Goal: Check status: Check status

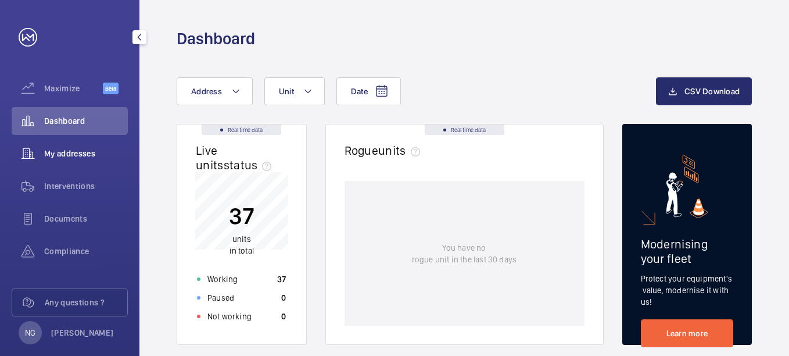
click at [63, 150] on span "My addresses" at bounding box center [86, 154] width 84 height 12
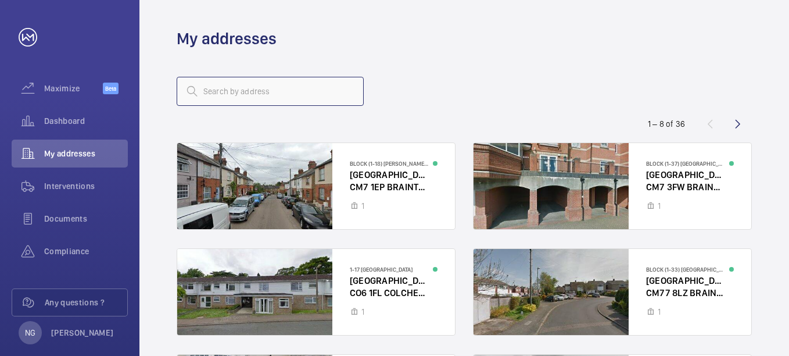
click at [268, 93] on input "text" at bounding box center [270, 91] width 187 height 29
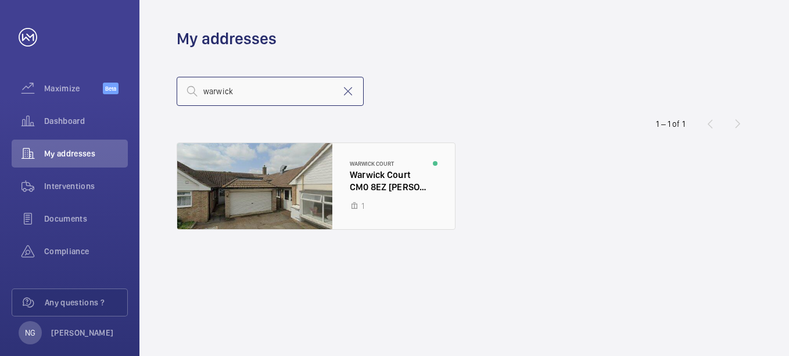
type input "warwick"
click at [374, 182] on div at bounding box center [316, 186] width 278 height 86
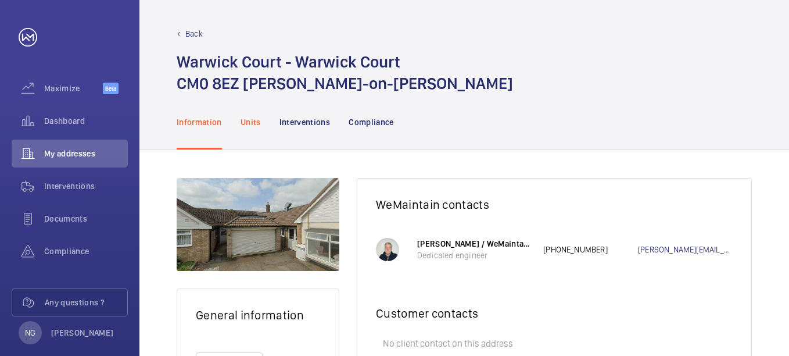
click at [248, 123] on p "Units" at bounding box center [250, 122] width 20 height 12
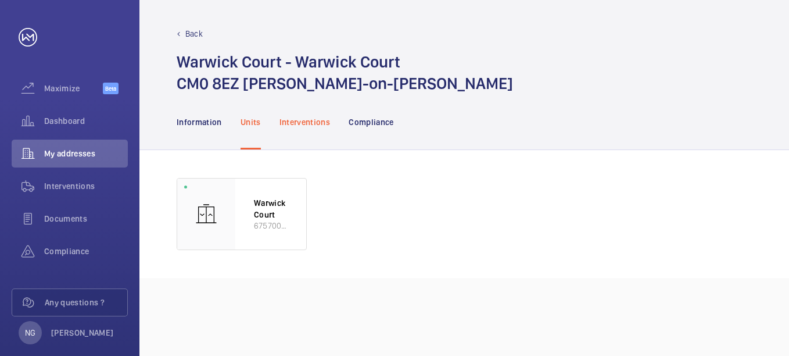
click at [297, 122] on p "Interventions" at bounding box center [304, 122] width 51 height 12
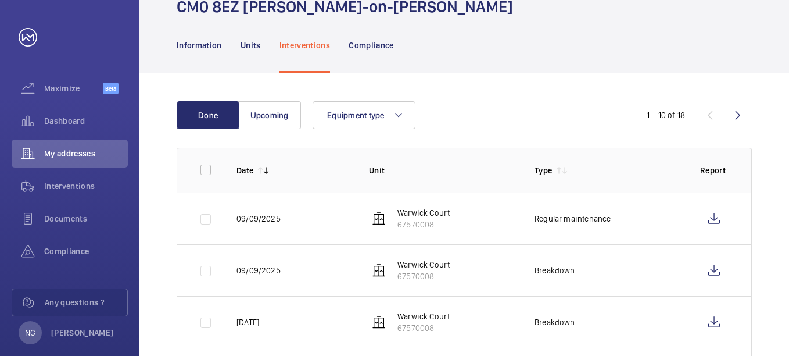
scroll to position [174, 0]
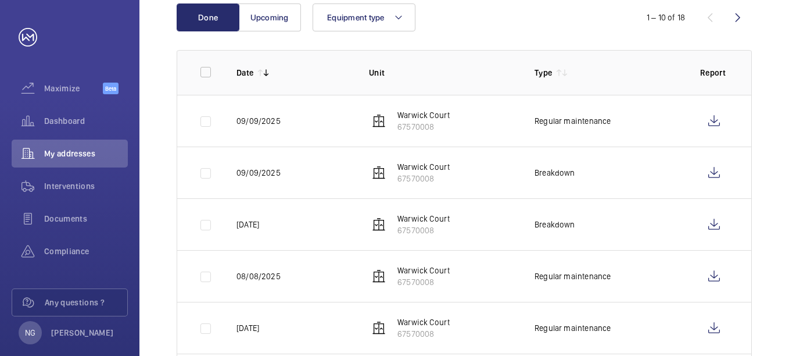
click at [557, 71] on mat-icon at bounding box center [558, 72] width 9 height 9
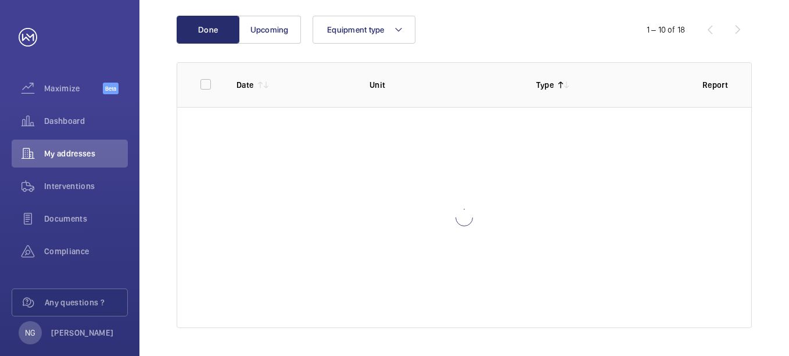
scroll to position [174, 0]
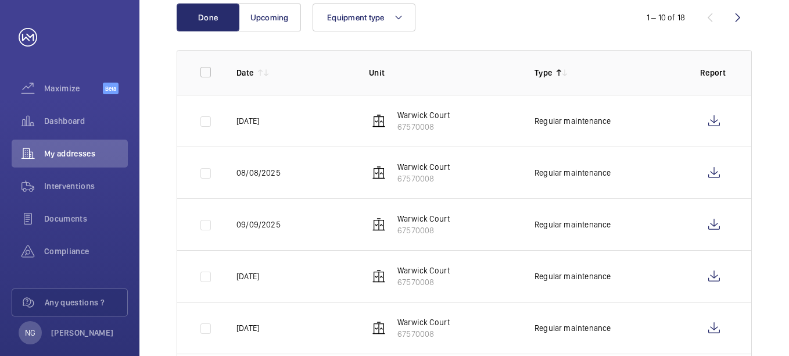
click at [558, 74] on mat-icon at bounding box center [558, 72] width 9 height 9
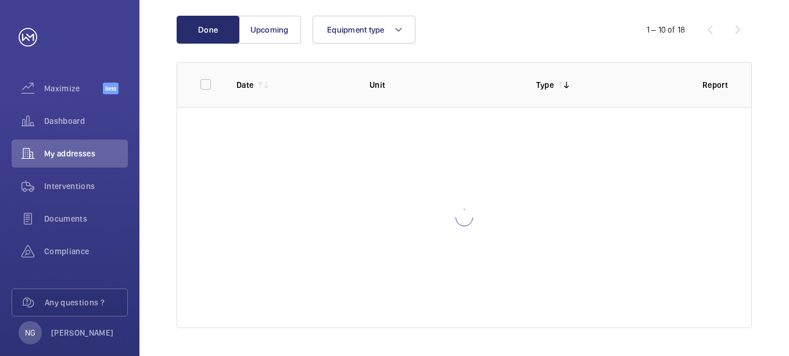
scroll to position [174, 0]
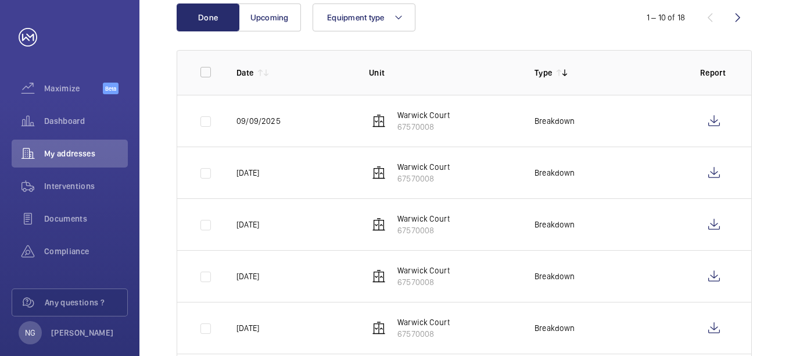
click at [261, 74] on mat-icon at bounding box center [260, 72] width 9 height 9
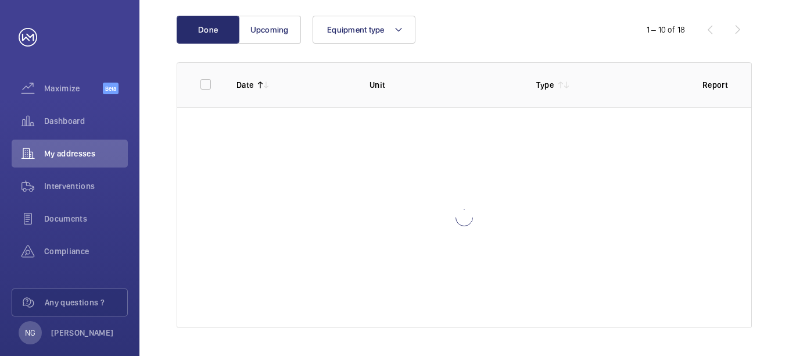
scroll to position [174, 0]
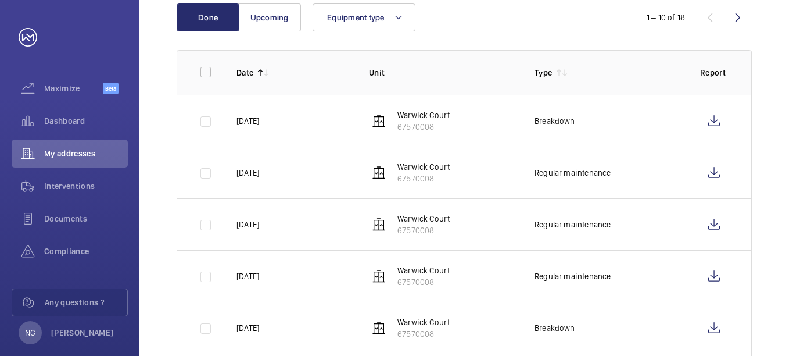
click at [562, 73] on mat-icon at bounding box center [564, 72] width 9 height 9
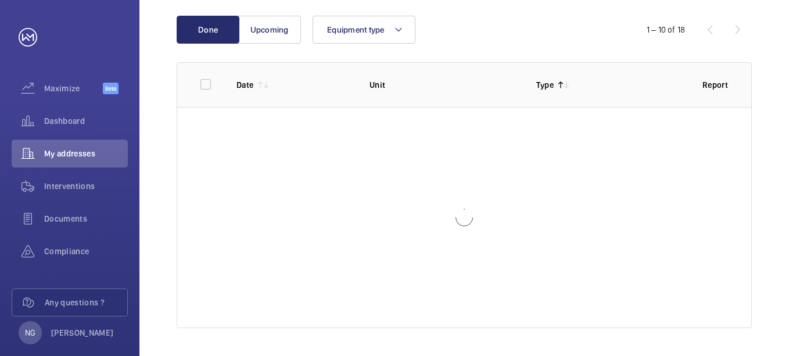
scroll to position [174, 0]
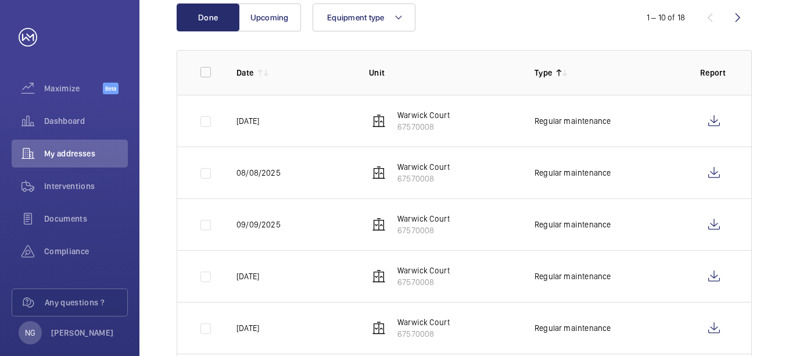
click at [565, 75] on mat-icon at bounding box center [564, 72] width 9 height 9
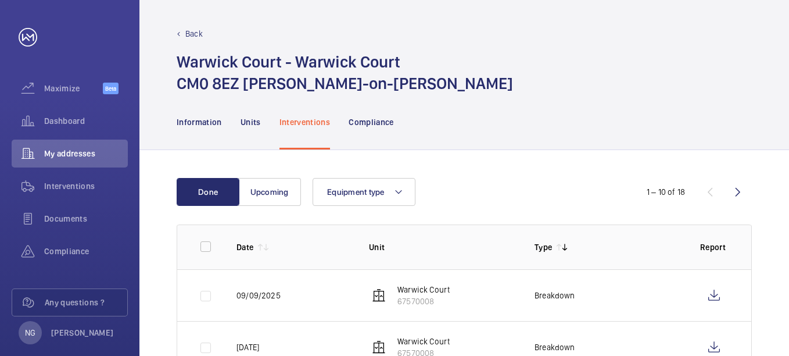
drag, startPoint x: 286, startPoint y: 146, endPoint x: 218, endPoint y: 297, distance: 165.3
click at [0, 0] on tbody "[DATE] Warwick Court 67570008 Breakdown [DATE] Warwick Court 67570008 Breakdown…" at bounding box center [0, 0] width 0 height 0
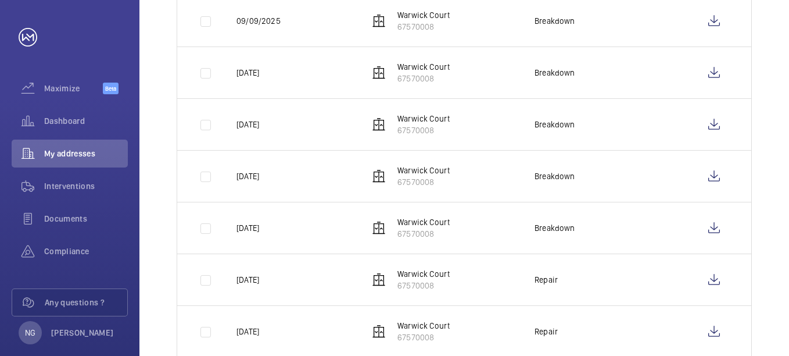
scroll to position [290, 0]
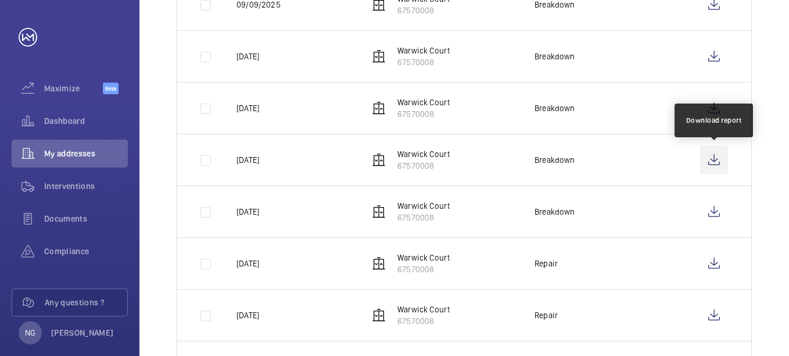
click at [714, 161] on wm-front-icon-button at bounding box center [714, 160] width 28 height 28
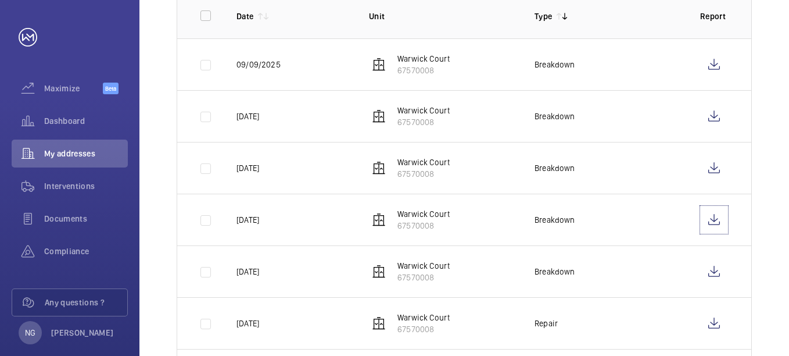
scroll to position [174, 0]
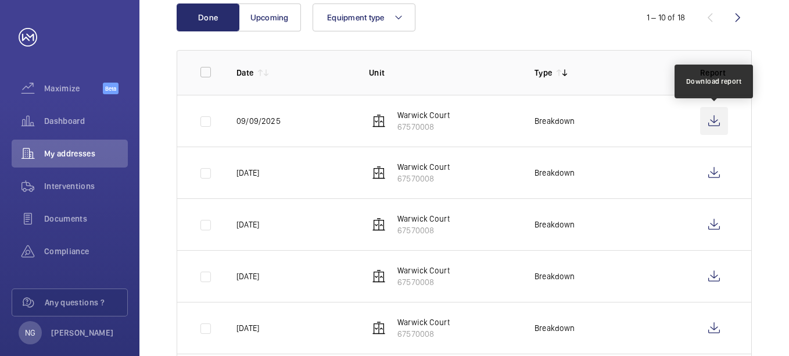
click at [715, 121] on wm-front-icon-button at bounding box center [714, 121] width 28 height 28
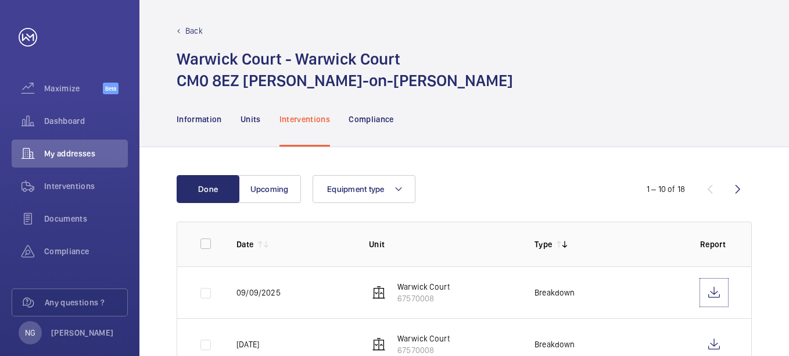
scroll to position [0, 0]
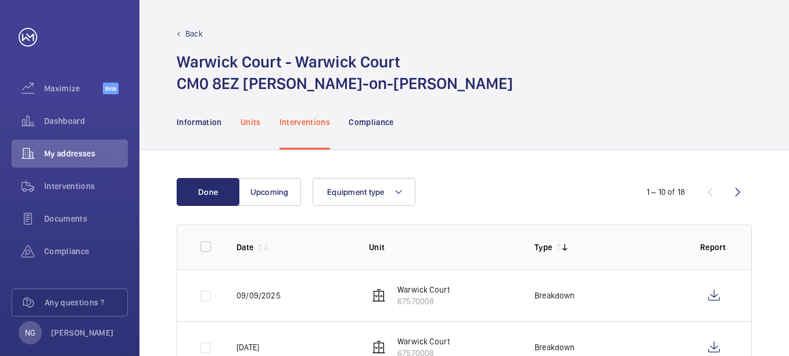
click at [254, 123] on p "Units" at bounding box center [250, 122] width 20 height 12
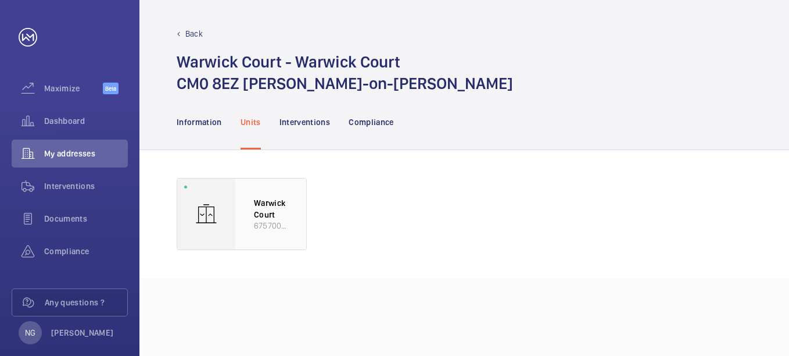
click at [253, 208] on div "Warwick Court 67570008" at bounding box center [270, 213] width 71 height 71
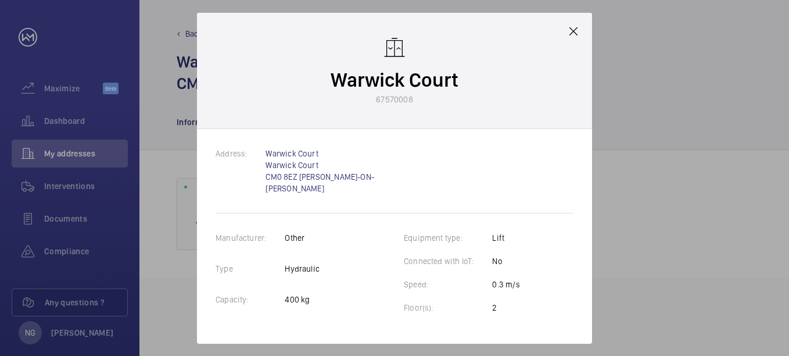
click at [570, 37] on mat-icon at bounding box center [573, 31] width 14 height 14
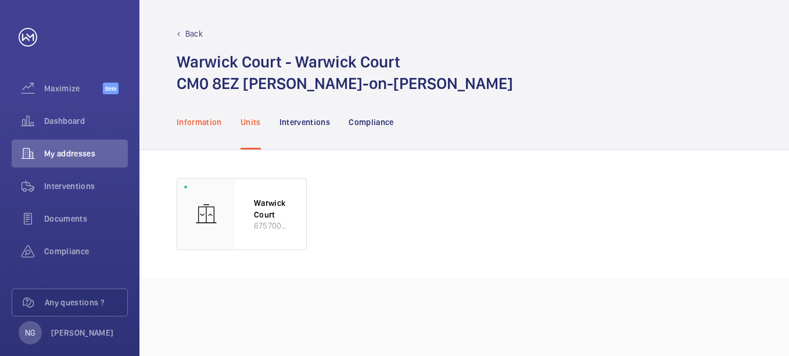
click at [202, 123] on p "Information" at bounding box center [199, 122] width 45 height 12
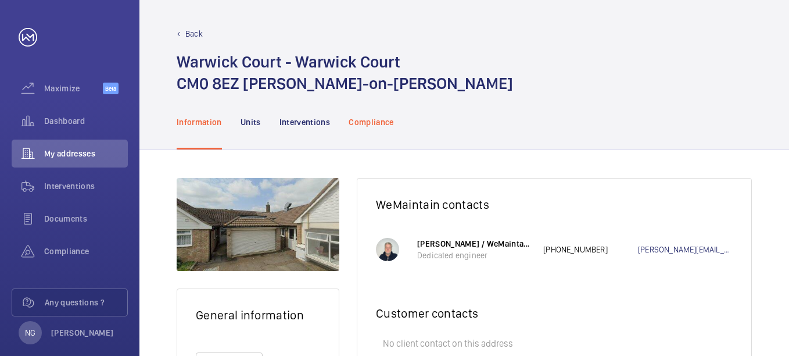
click at [361, 122] on p "Compliance" at bounding box center [371, 122] width 45 height 12
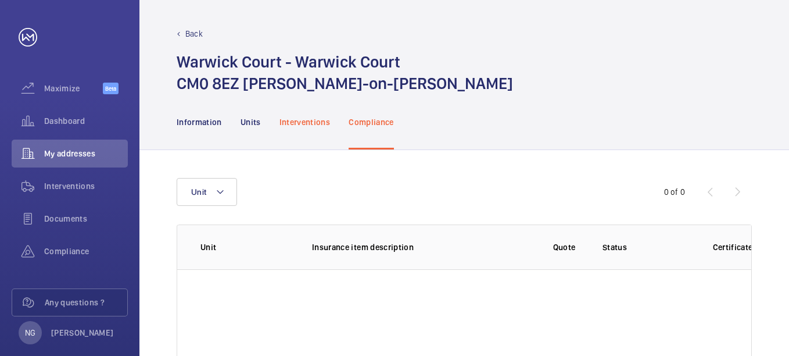
click at [288, 129] on div "Interventions" at bounding box center [304, 121] width 51 height 55
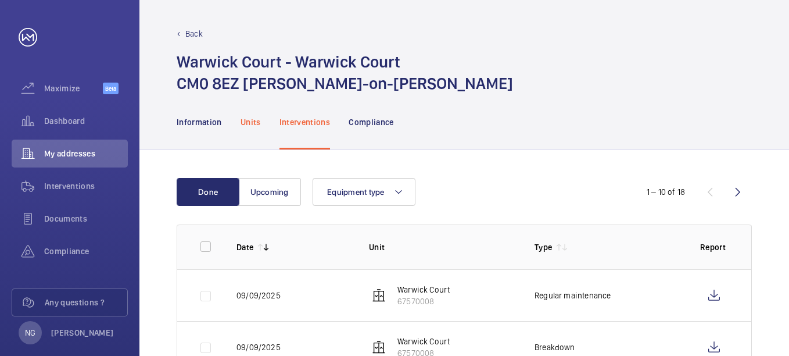
click at [255, 124] on p "Units" at bounding box center [250, 122] width 20 height 12
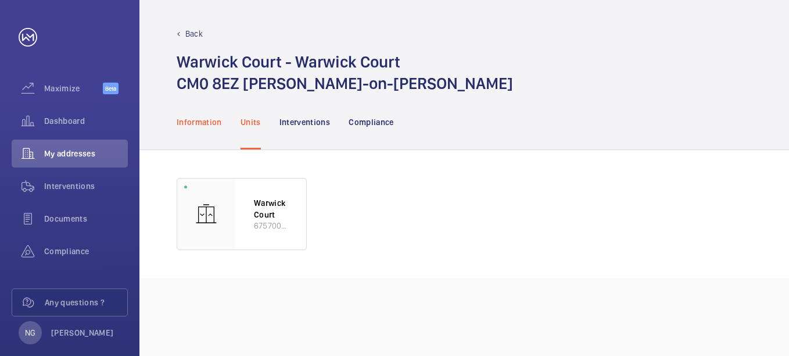
click at [206, 122] on p "Information" at bounding box center [199, 122] width 45 height 12
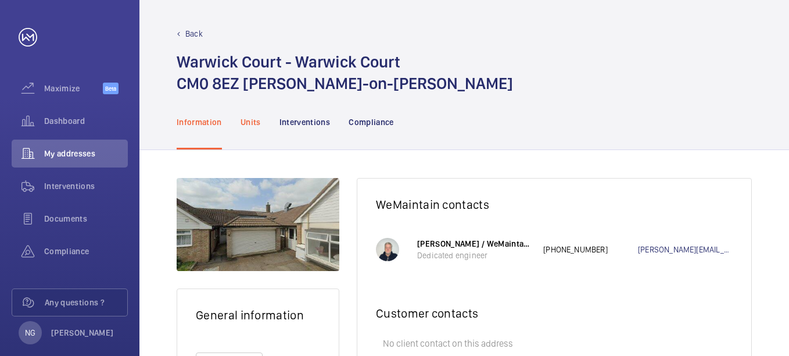
click at [248, 119] on p "Units" at bounding box center [250, 122] width 20 height 12
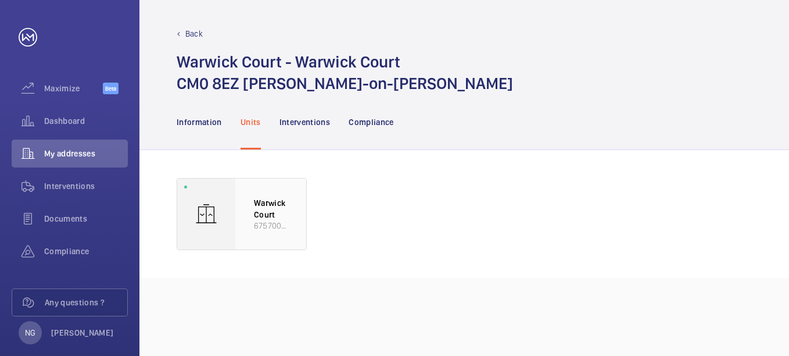
click at [272, 213] on p "Warwick Court" at bounding box center [271, 208] width 34 height 23
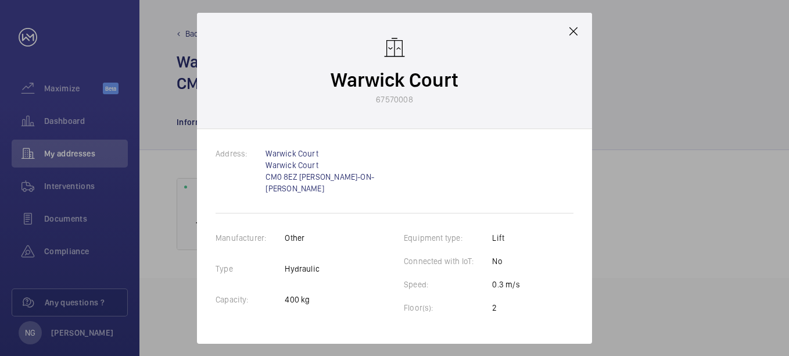
drag, startPoint x: 577, startPoint y: 35, endPoint x: 571, endPoint y: 38, distance: 6.5
click at [577, 37] on mat-icon at bounding box center [573, 31] width 14 height 14
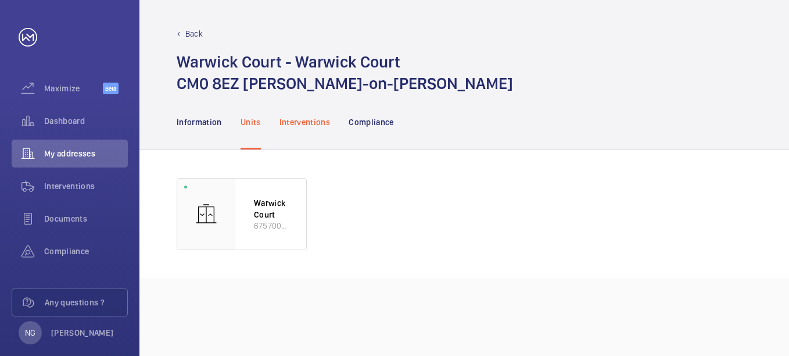
click at [314, 122] on p "Interventions" at bounding box center [304, 122] width 51 height 12
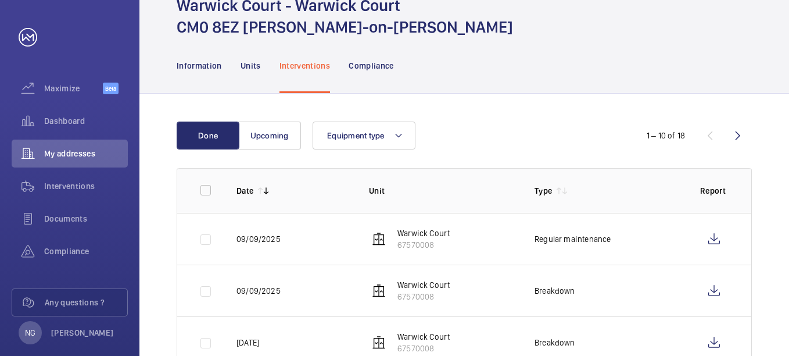
scroll to position [116, 0]
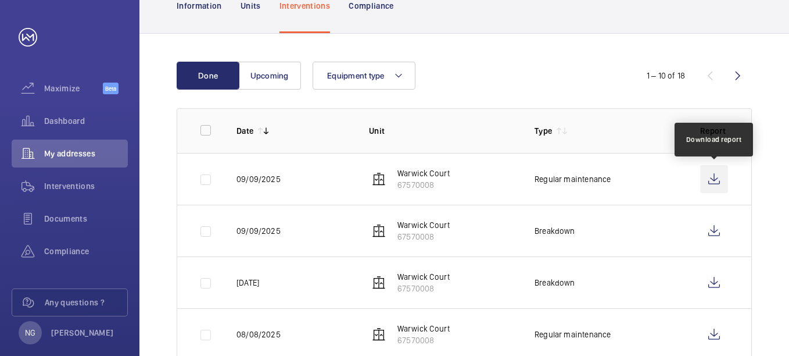
click at [714, 178] on wm-front-icon-button at bounding box center [714, 179] width 28 height 28
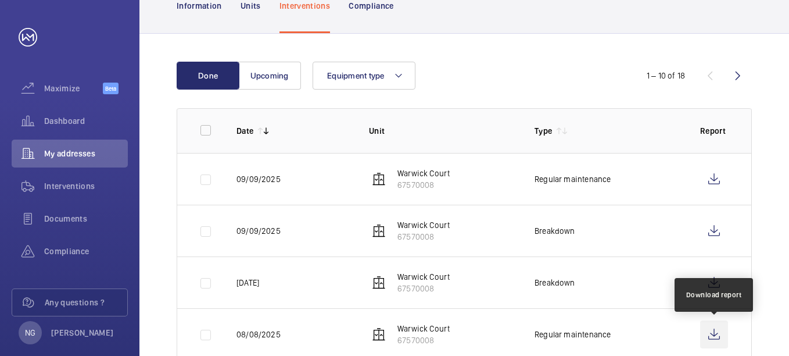
click at [717, 332] on wm-front-icon-button at bounding box center [714, 334] width 28 height 28
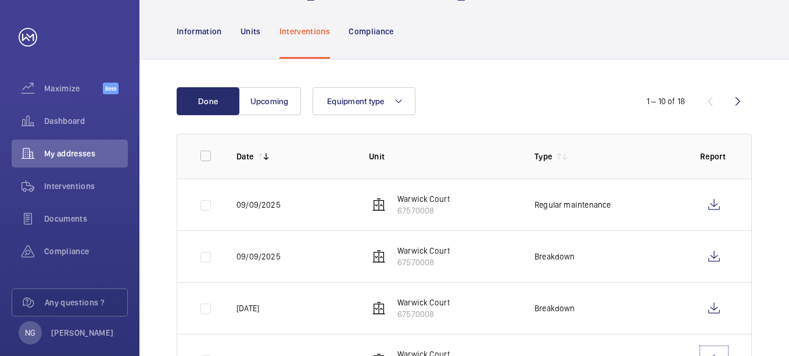
scroll to position [174, 0]
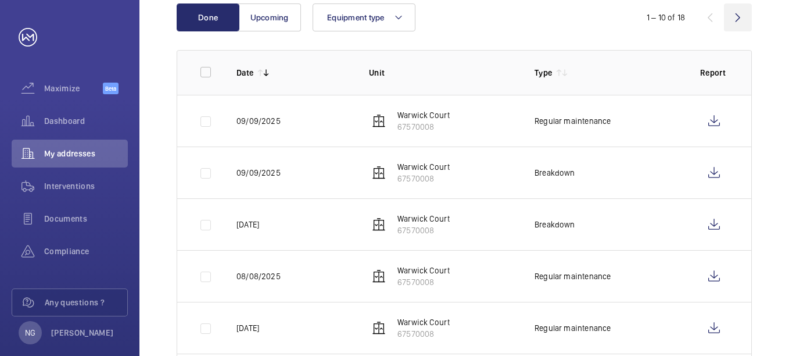
click at [739, 12] on wm-front-icon-button at bounding box center [738, 17] width 28 height 28
